Goal: Task Accomplishment & Management: Complete application form

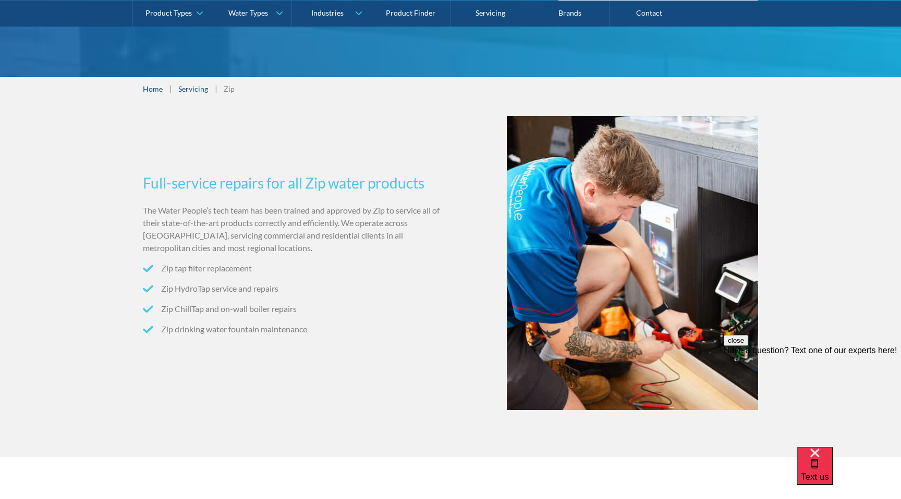
scroll to position [296, 0]
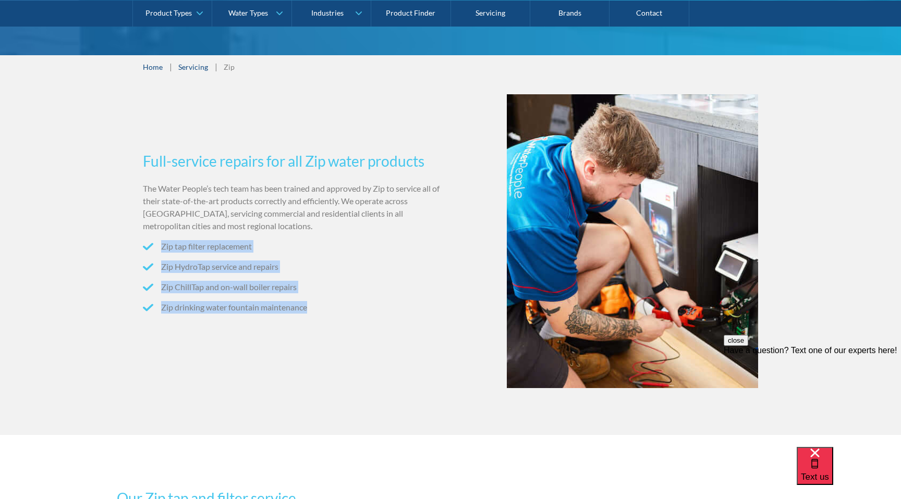
drag, startPoint x: 319, startPoint y: 234, endPoint x: 319, endPoint y: 318, distance: 84.4
click at [319, 317] on div "The Water People’s tech team has been trained and approved by Zip to service al…" at bounding box center [294, 257] width 303 height 150
click at [319, 318] on ul "Zip tap filter replacement Zip HydroTap service and repairs Zip ChillTap and on…" at bounding box center [294, 280] width 303 height 81
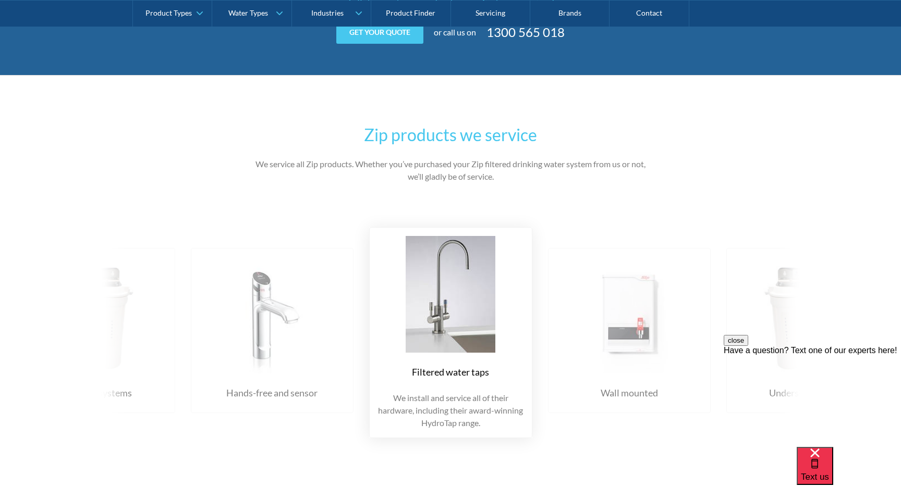
scroll to position [1203, 0]
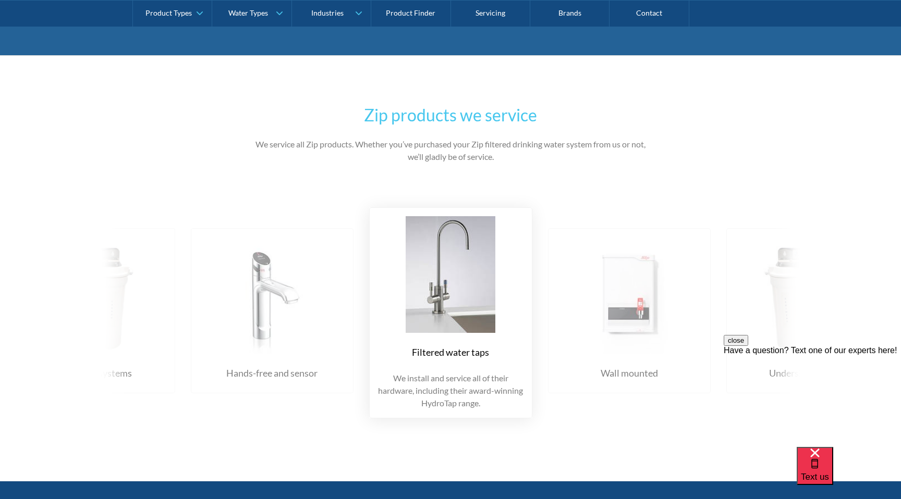
click at [647, 338] on img at bounding box center [629, 295] width 142 height 117
click at [613, 325] on img at bounding box center [629, 295] width 142 height 117
click at [627, 288] on img at bounding box center [629, 295] width 142 height 117
click at [424, 114] on h2 "Zip products we service" at bounding box center [450, 115] width 407 height 25
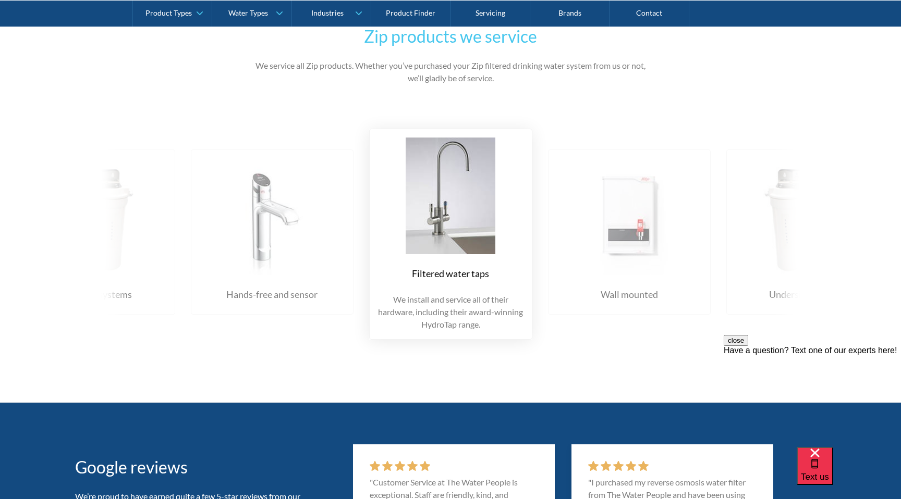
scroll to position [1223, 0]
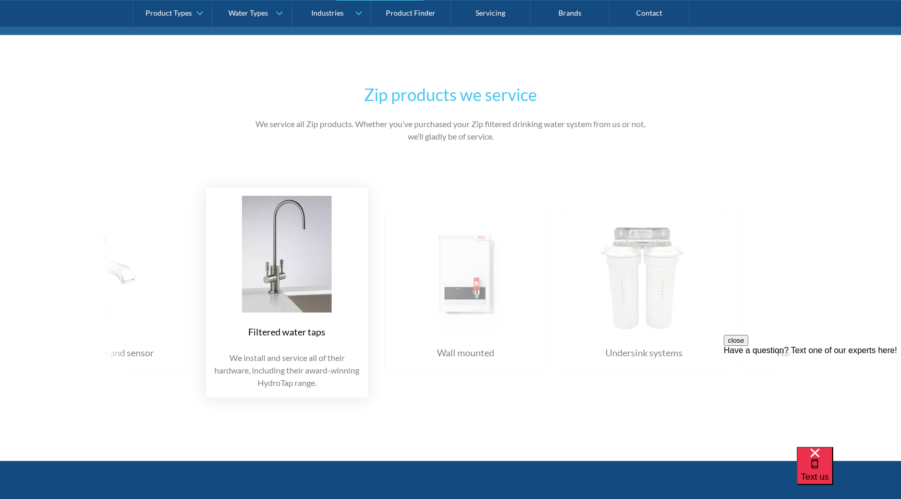
drag, startPoint x: 568, startPoint y: 276, endPoint x: 399, endPoint y: 283, distance: 169.1
click at [404, 283] on img at bounding box center [466, 275] width 142 height 117
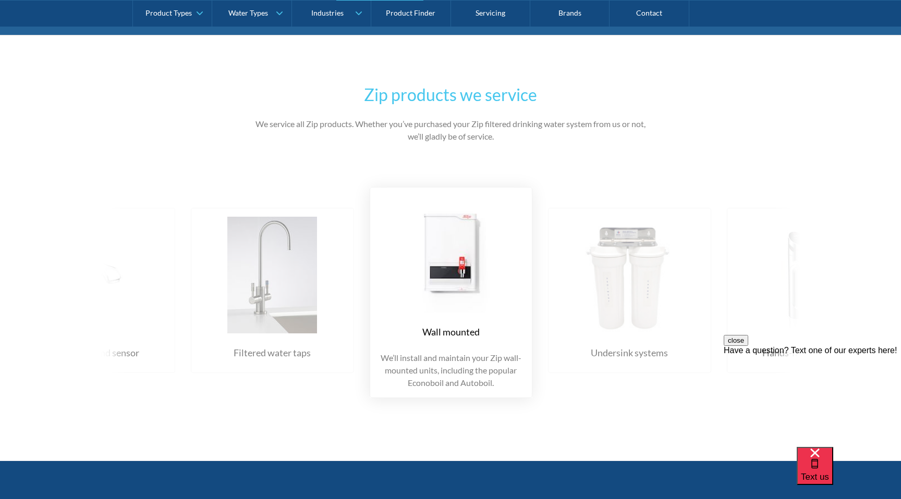
click at [452, 377] on p "We’ll install and maintain your Zip wall-mounted units, including the popular E…" at bounding box center [450, 371] width 145 height 38
click at [444, 393] on div "Wall mounted We’ll install and maintain your Zip wall-mounted units, including …" at bounding box center [451, 292] width 163 height 211
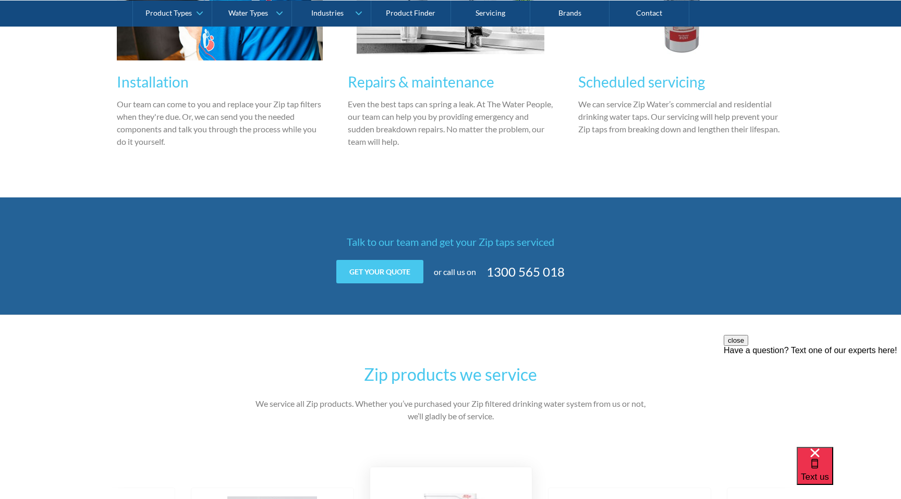
scroll to position [917, 0]
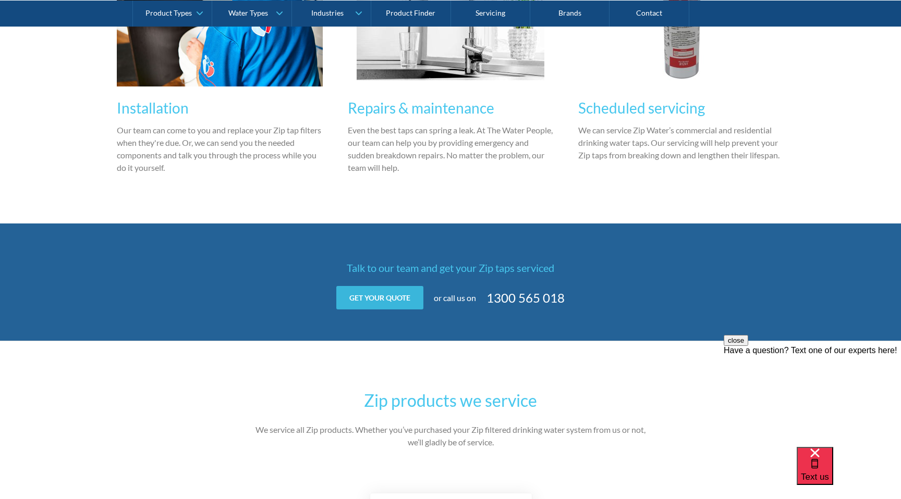
click at [393, 304] on link "Get your quote" at bounding box center [379, 297] width 87 height 23
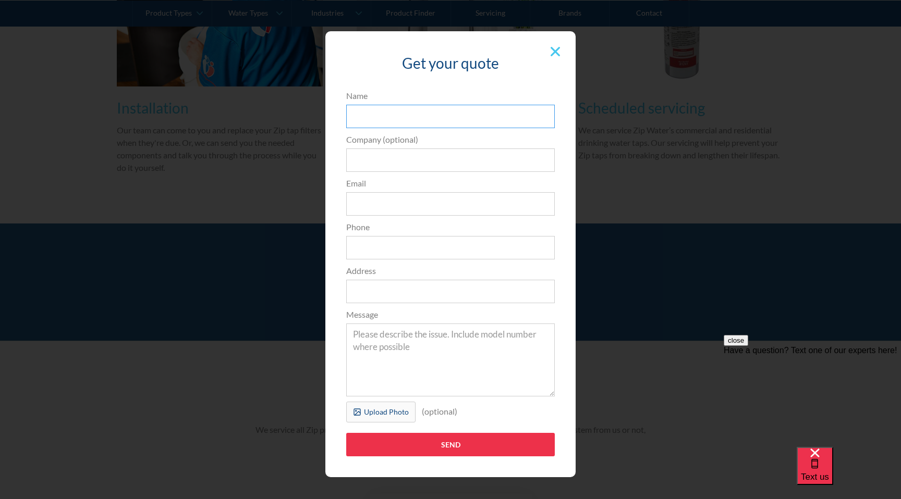
click at [379, 112] on input "Name" at bounding box center [450, 116] width 209 height 23
type input "[PERSON_NAME]"
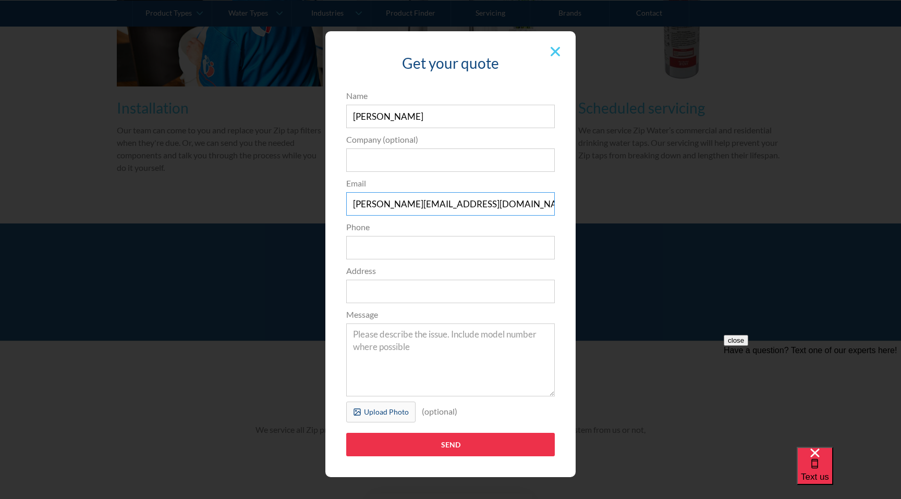
type input "[PERSON_NAME][EMAIL_ADDRESS][DOMAIN_NAME]"
type input "0"
type input "1"
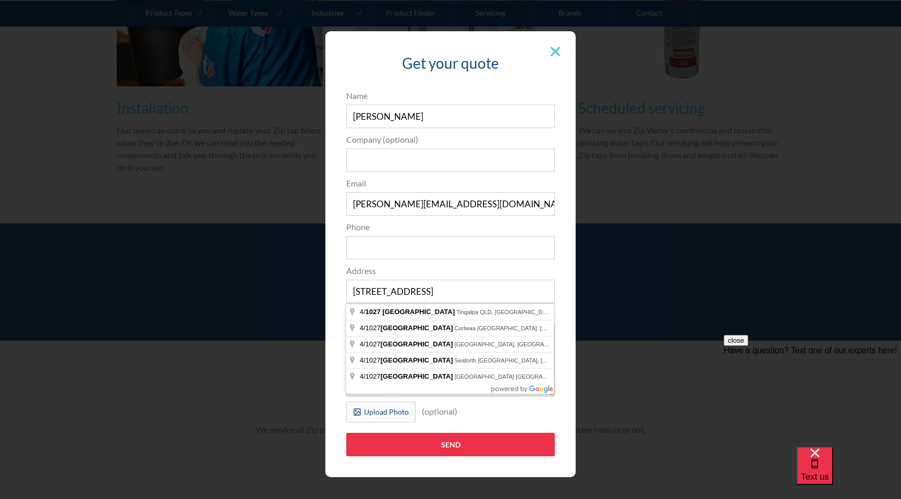
type input "[STREET_ADDRESS]"
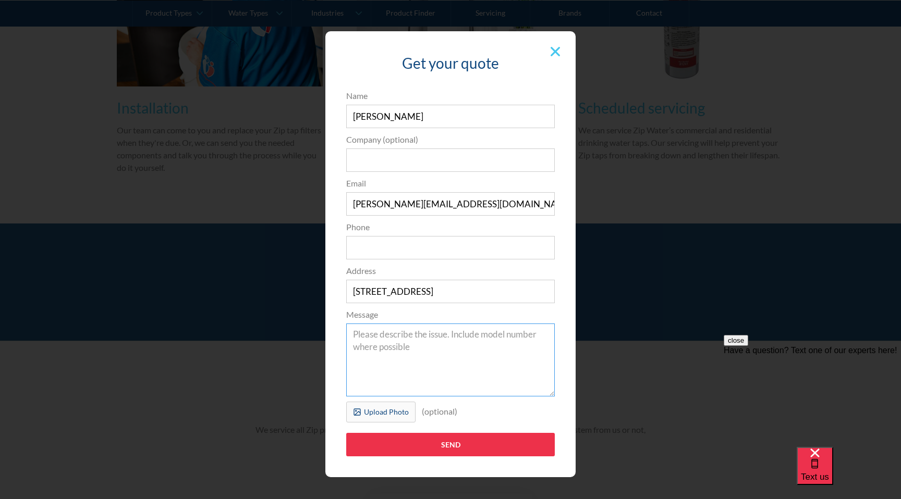
click at [396, 352] on textarea "Message" at bounding box center [450, 360] width 209 height 73
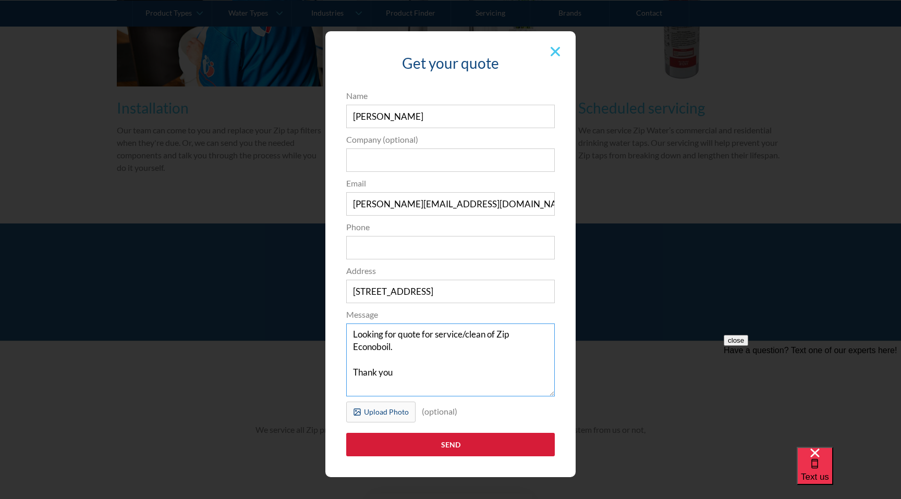
type textarea "Looking for quote for service/clean of Zip Econoboil. Thank you"
click at [446, 448] on input "Send" at bounding box center [450, 444] width 209 height 23
click at [433, 250] on input "Phone" at bounding box center [450, 247] width 209 height 23
type input "0432830538"
click at [444, 447] on input "Send" at bounding box center [450, 444] width 209 height 23
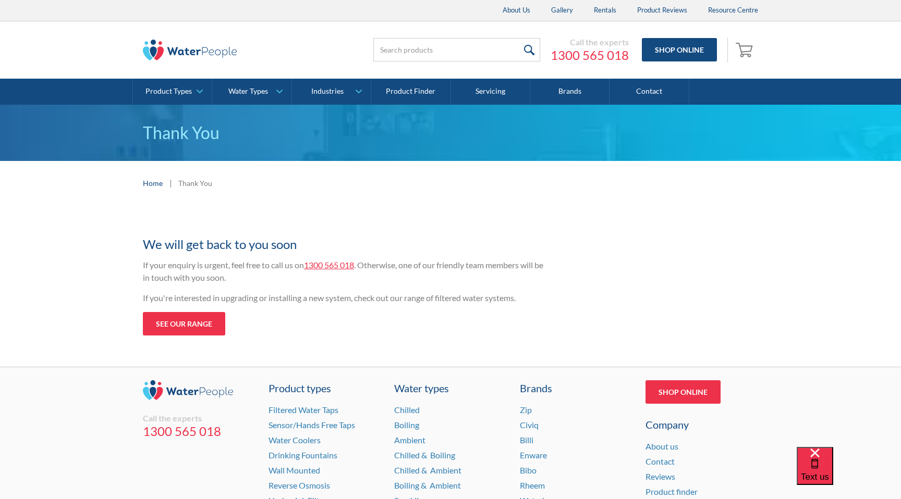
click at [476, 216] on h1 "Thanks for your enquiry" at bounding box center [346, 223] width 407 height 14
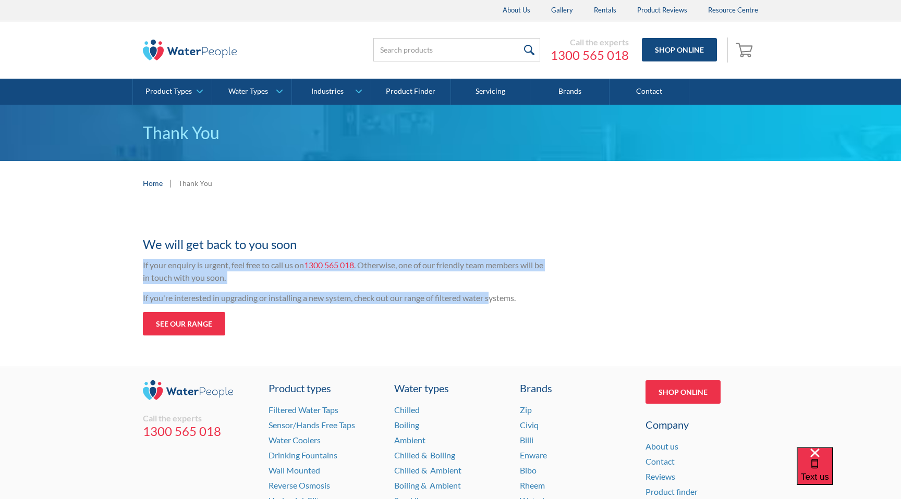
drag, startPoint x: 493, startPoint y: 238, endPoint x: 493, endPoint y: 303, distance: 65.2
click at [493, 302] on div "Thanks for your enquiry We will get back to you soon If your enquiry is urgent,…" at bounding box center [346, 276] width 407 height 120
click at [493, 303] on p "If you're interested in upgrading or installing a new system, check out our ran…" at bounding box center [346, 298] width 407 height 13
